Goal: Task Accomplishment & Management: Use online tool/utility

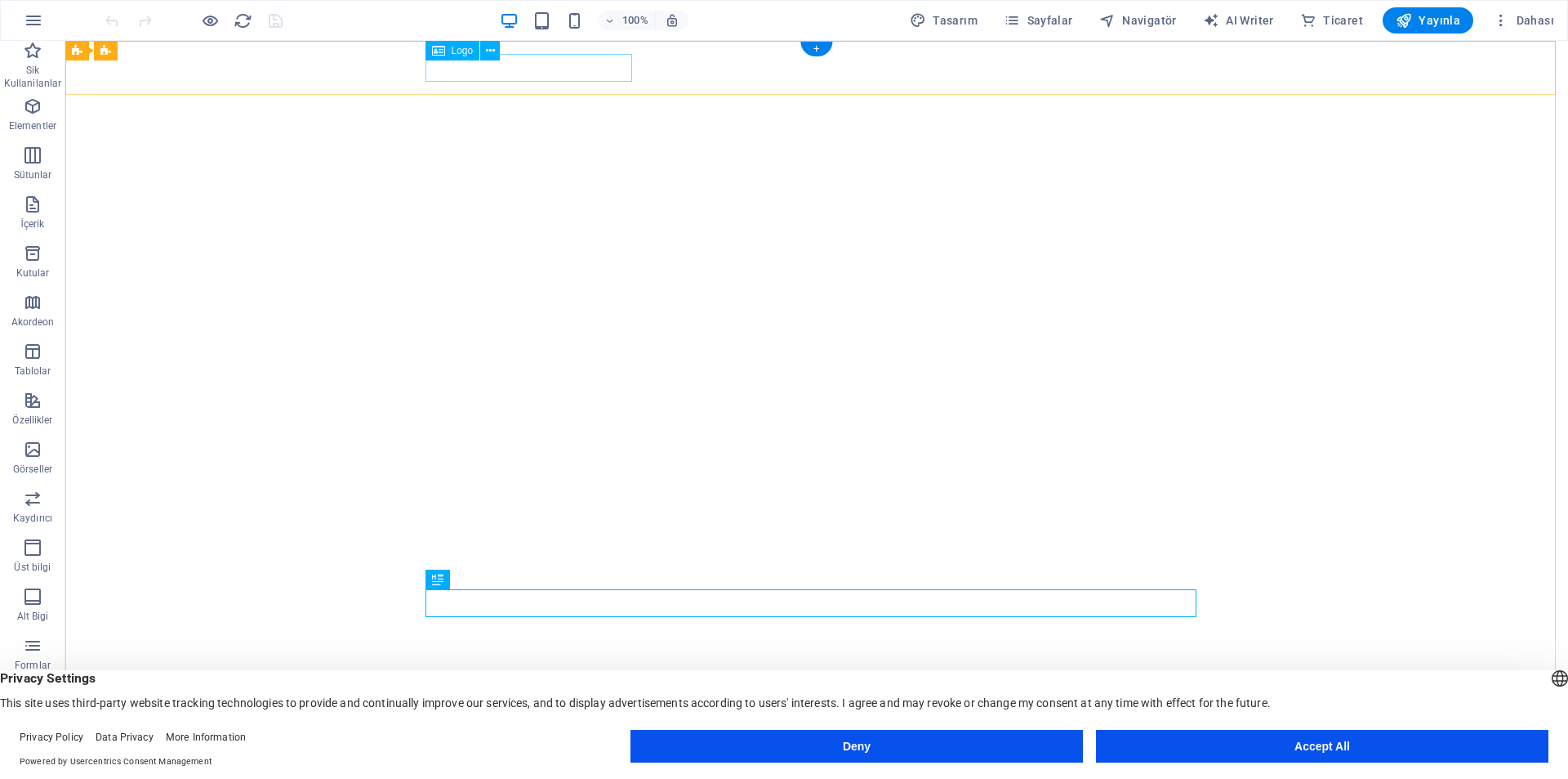
click at [552, 766] on div "[DOMAIN_NAME]" at bounding box center [817, 780] width 771 height 28
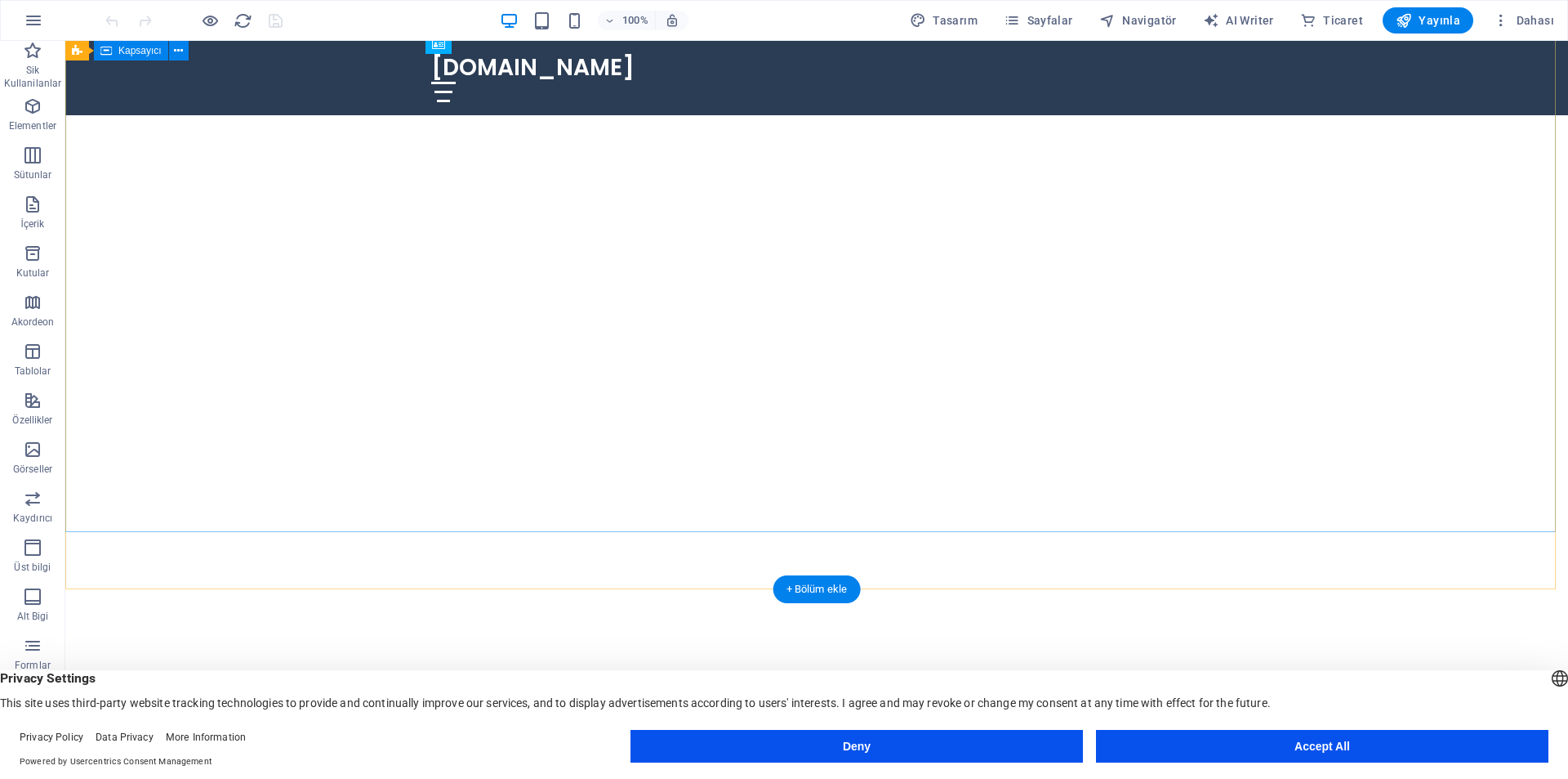
scroll to position [163, 0]
click at [631, 589] on div "Eşsiz Etkinlik Anılarınızı Yaratın!" at bounding box center [817, 702] width 1503 height 225
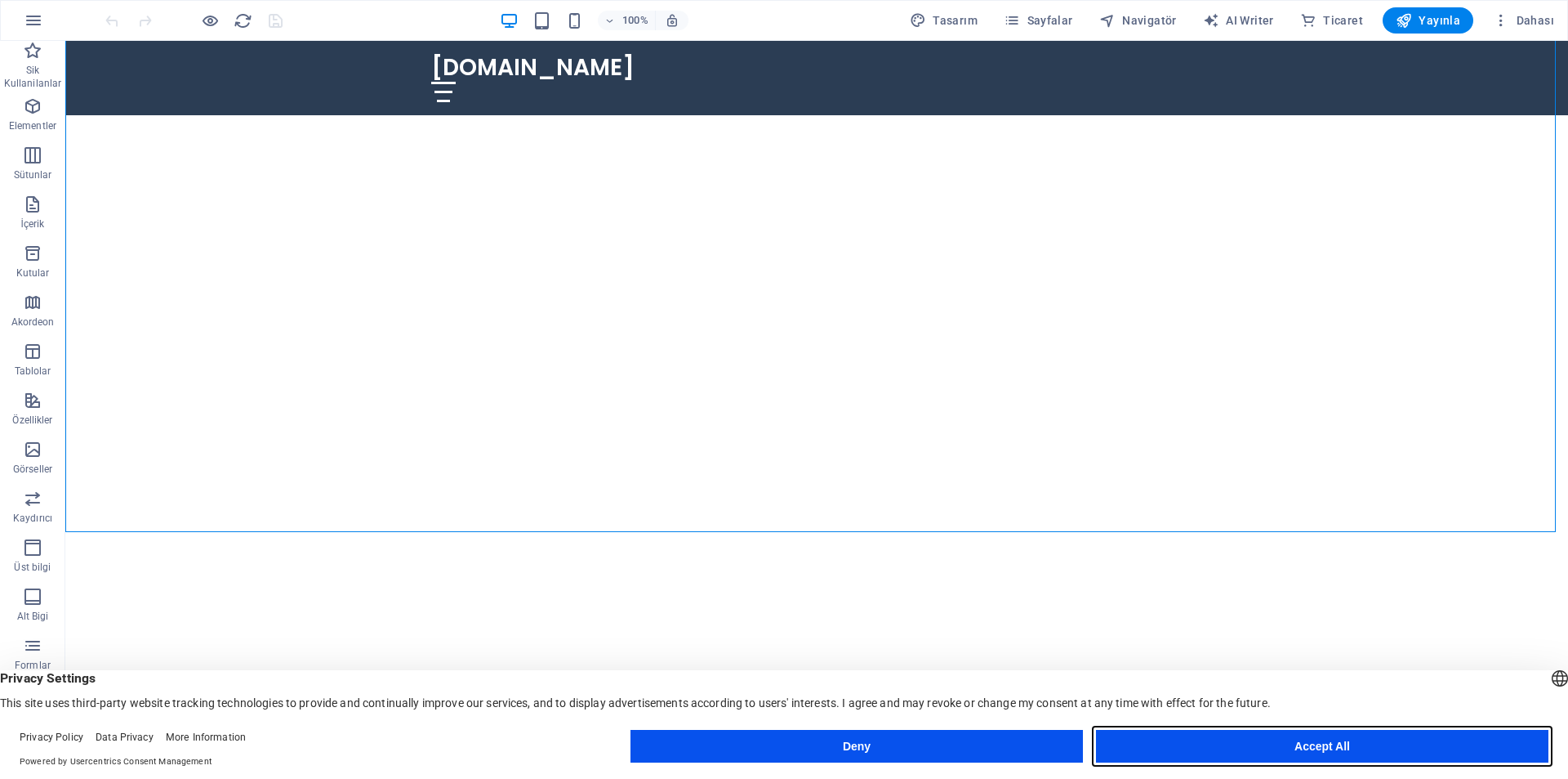
click at [1237, 747] on button "Accept All" at bounding box center [1322, 746] width 452 height 32
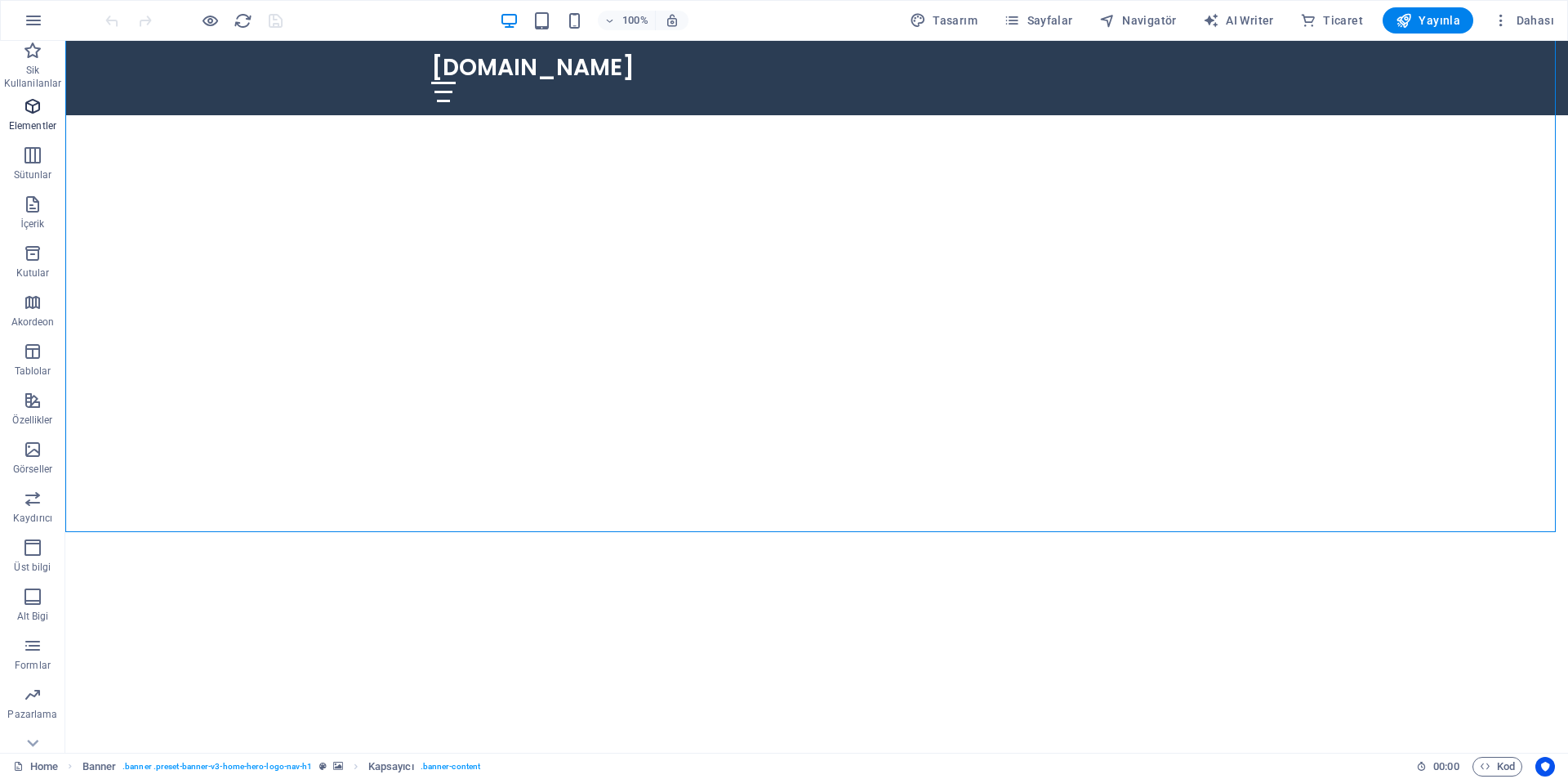
click at [33, 114] on icon "button" at bounding box center [33, 106] width 20 height 20
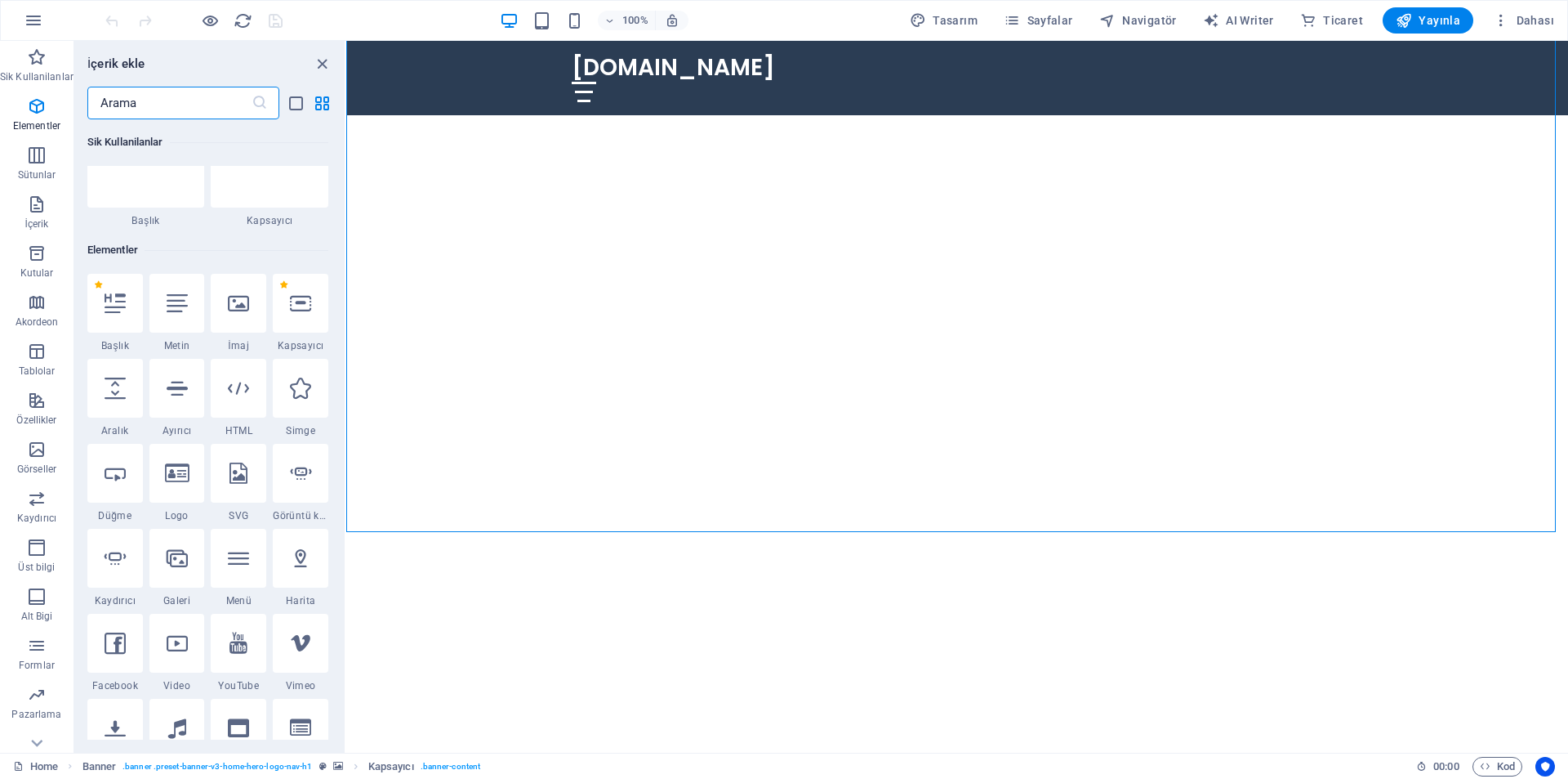
scroll to position [174, 0]
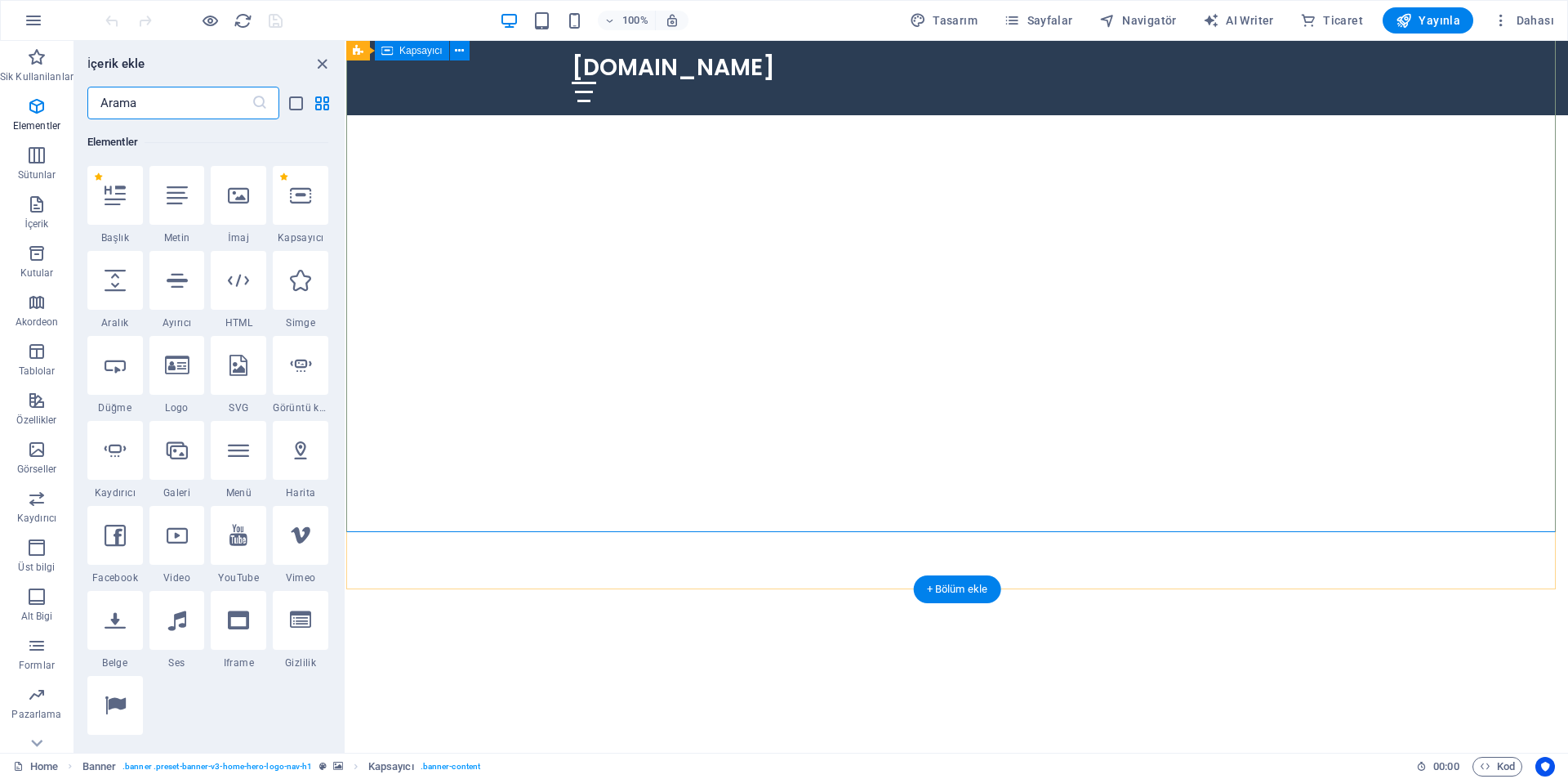
click at [586, 589] on div "Eşsiz Etkinlik Anılarınızı Yaratın!" at bounding box center [957, 702] width 1222 height 225
click at [698, 589] on div "Eşsiz Etkinlik Anılarınızı Yaratın!" at bounding box center [957, 702] width 1222 height 225
click at [972, 589] on div "Eşsiz Etkinlik Anılarınızı Yaratın!" at bounding box center [957, 702] width 1222 height 225
click at [920, 589] on div "Eşsiz Etkinlik Anılarınızı Yaratın!" at bounding box center [957, 702] width 1222 height 225
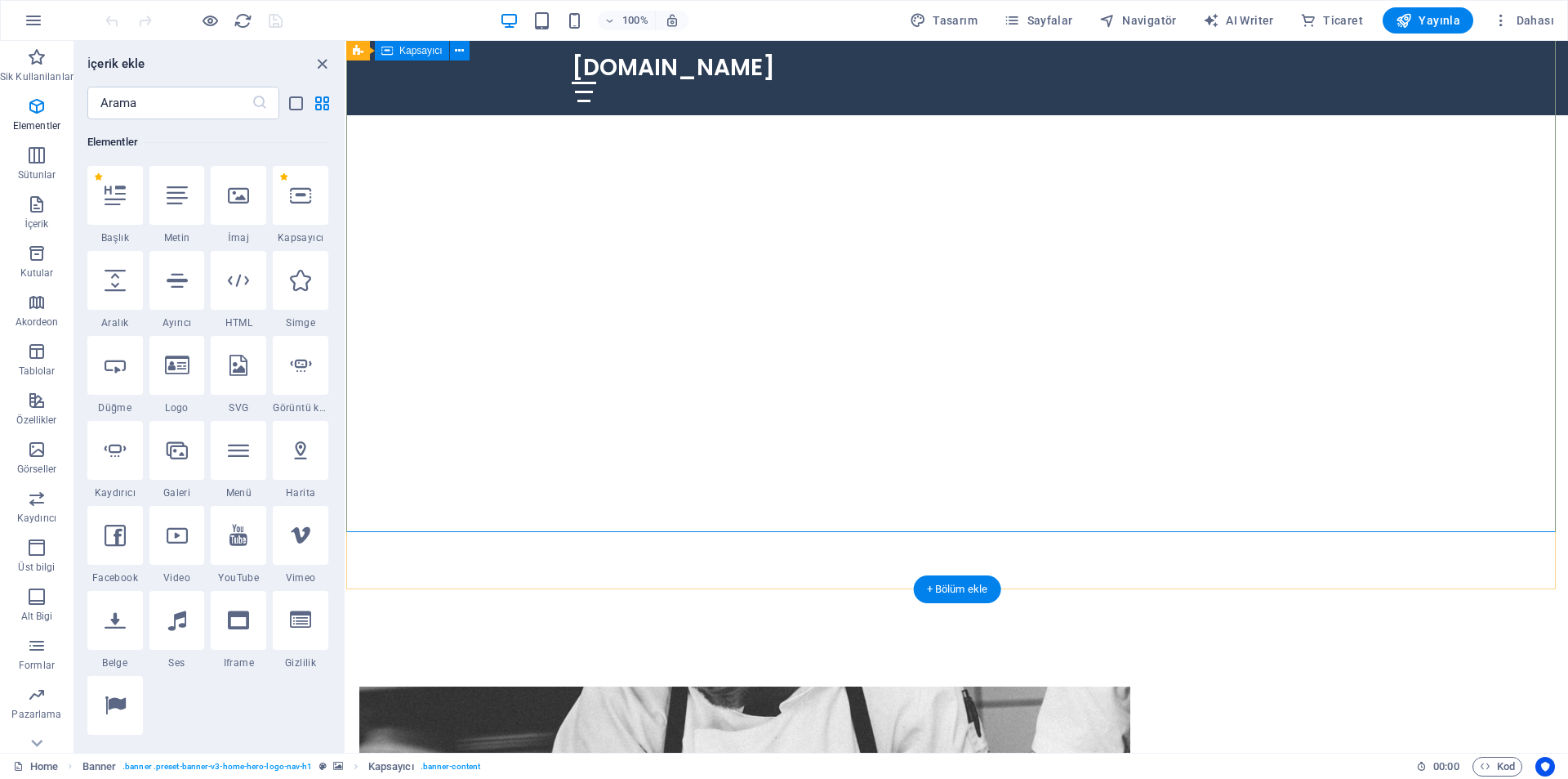
scroll to position [654, 0]
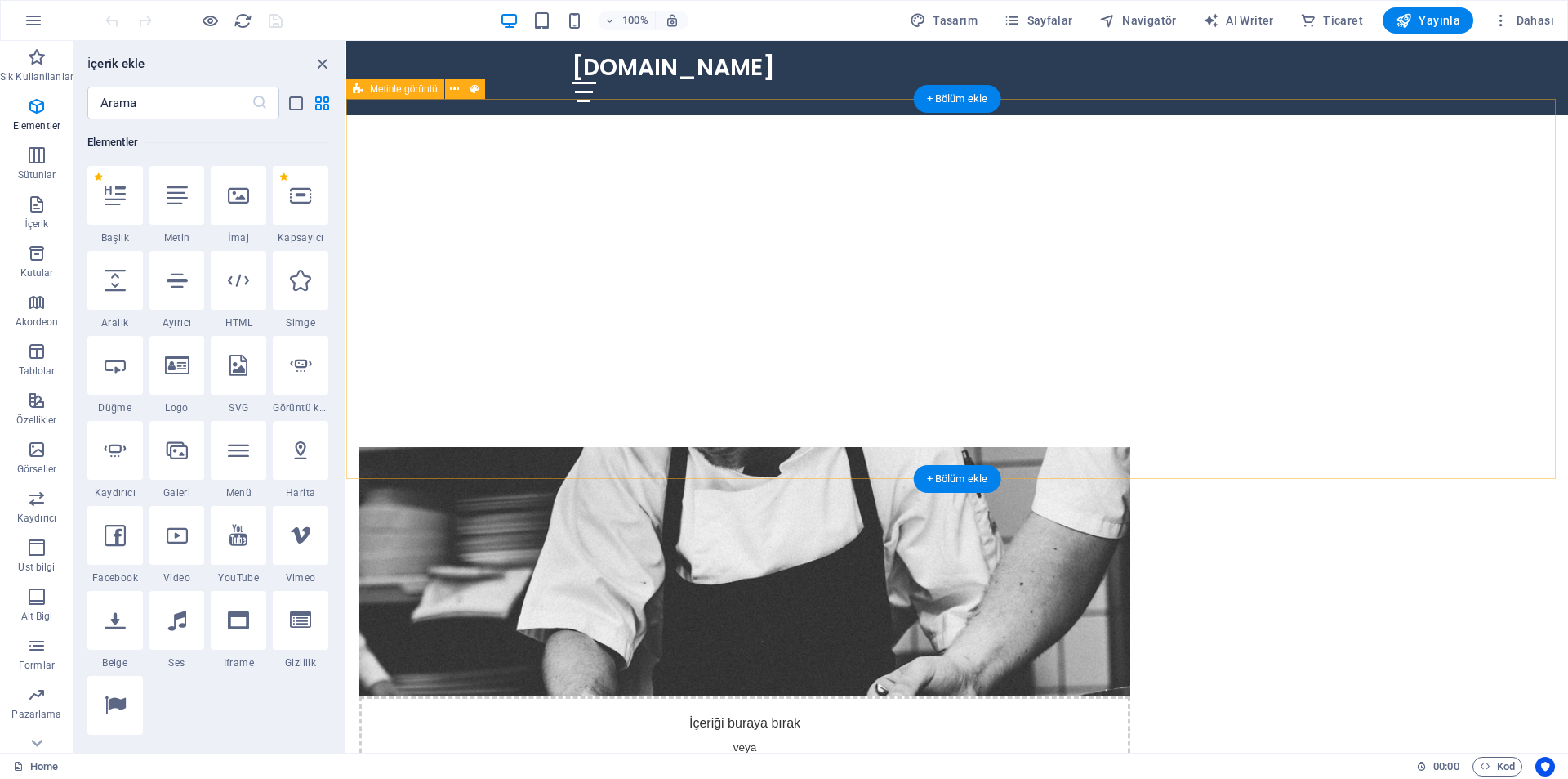
click at [504, 381] on div "İçeriği buraya bırak veya Element ekle Panoyu yapıştır Biz Kimiz? Biz, klasik f…" at bounding box center [957, 733] width 1222 height 704
